Goal: Task Accomplishment & Management: Use online tool/utility

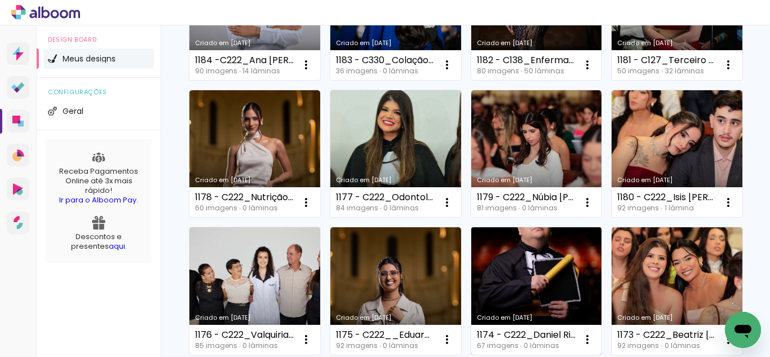
scroll to position [183, 0]
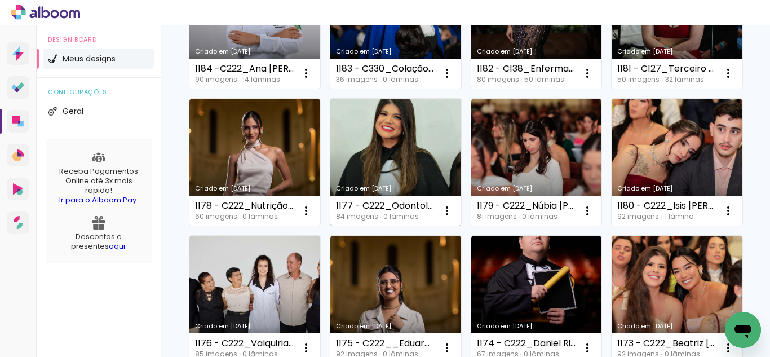
click at [461, 180] on link "Criado em [DATE]" at bounding box center [395, 162] width 131 height 127
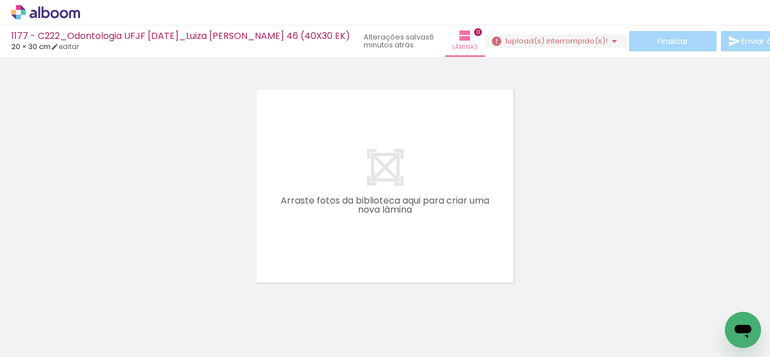
click at [507, 45] on span "1" at bounding box center [506, 40] width 2 height 11
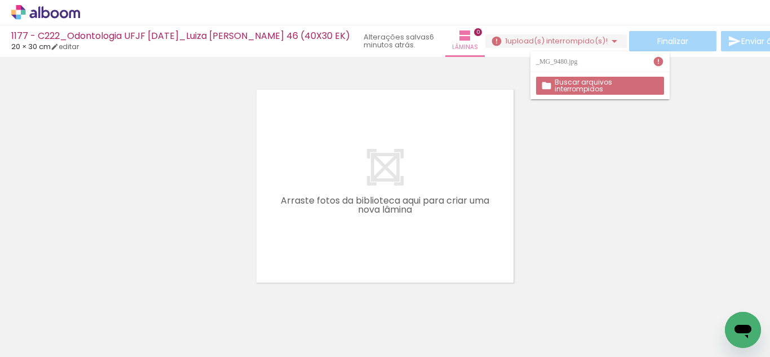
click at [565, 79] on paper-button "Buscar arquivos interrompidos" at bounding box center [600, 86] width 128 height 18
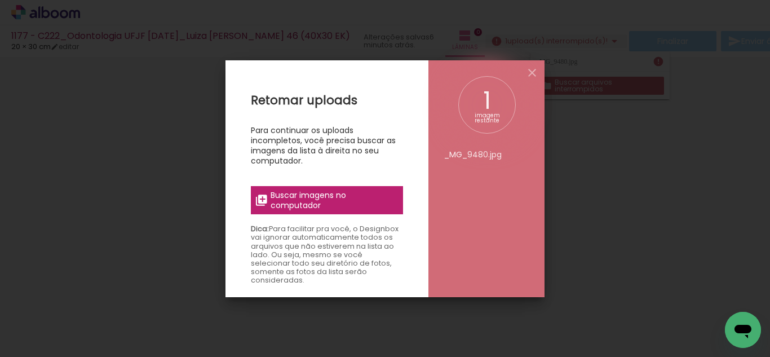
click at [335, 210] on span "Buscar imagens no computador" at bounding box center [333, 200] width 126 height 20
click at [0, 0] on input "file" at bounding box center [0, 0] width 0 height 0
click at [523, 75] on div "1 imagem restante _MG_9480.jpg" at bounding box center [486, 178] width 116 height 237
click at [535, 78] on iron-icon at bounding box center [532, 73] width 14 height 14
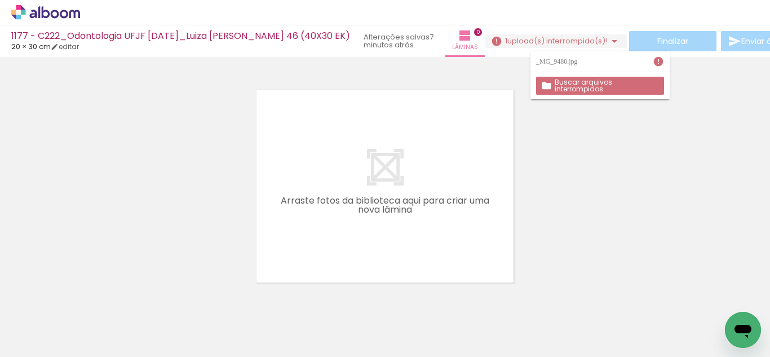
click at [465, 64] on div at bounding box center [385, 171] width 770 height 221
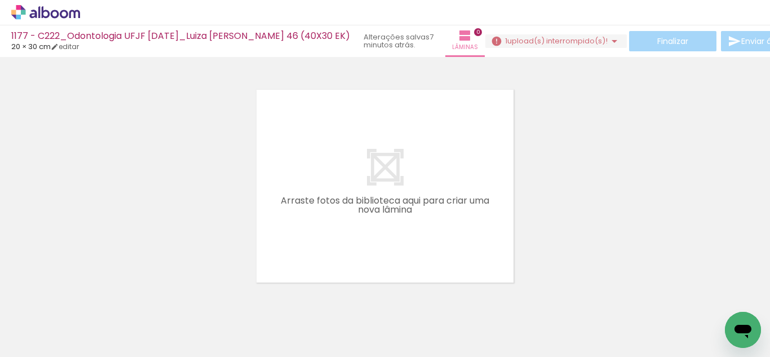
click at [23, 12] on icon at bounding box center [23, 12] width 5 height 5
